Goal: Transaction & Acquisition: Book appointment/travel/reservation

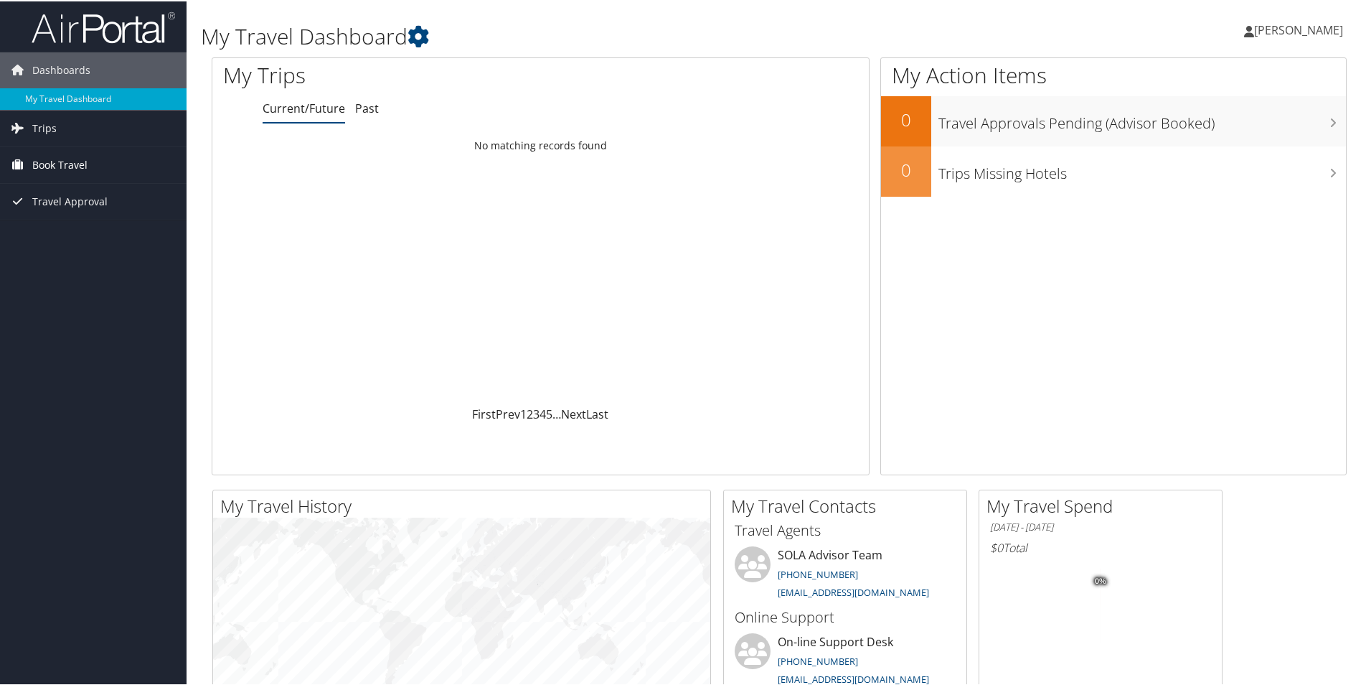
click at [62, 163] on span "Book Travel" at bounding box center [59, 164] width 55 height 36
click at [72, 211] on link "Book/Manage Online Trips" at bounding box center [93, 214] width 187 height 22
